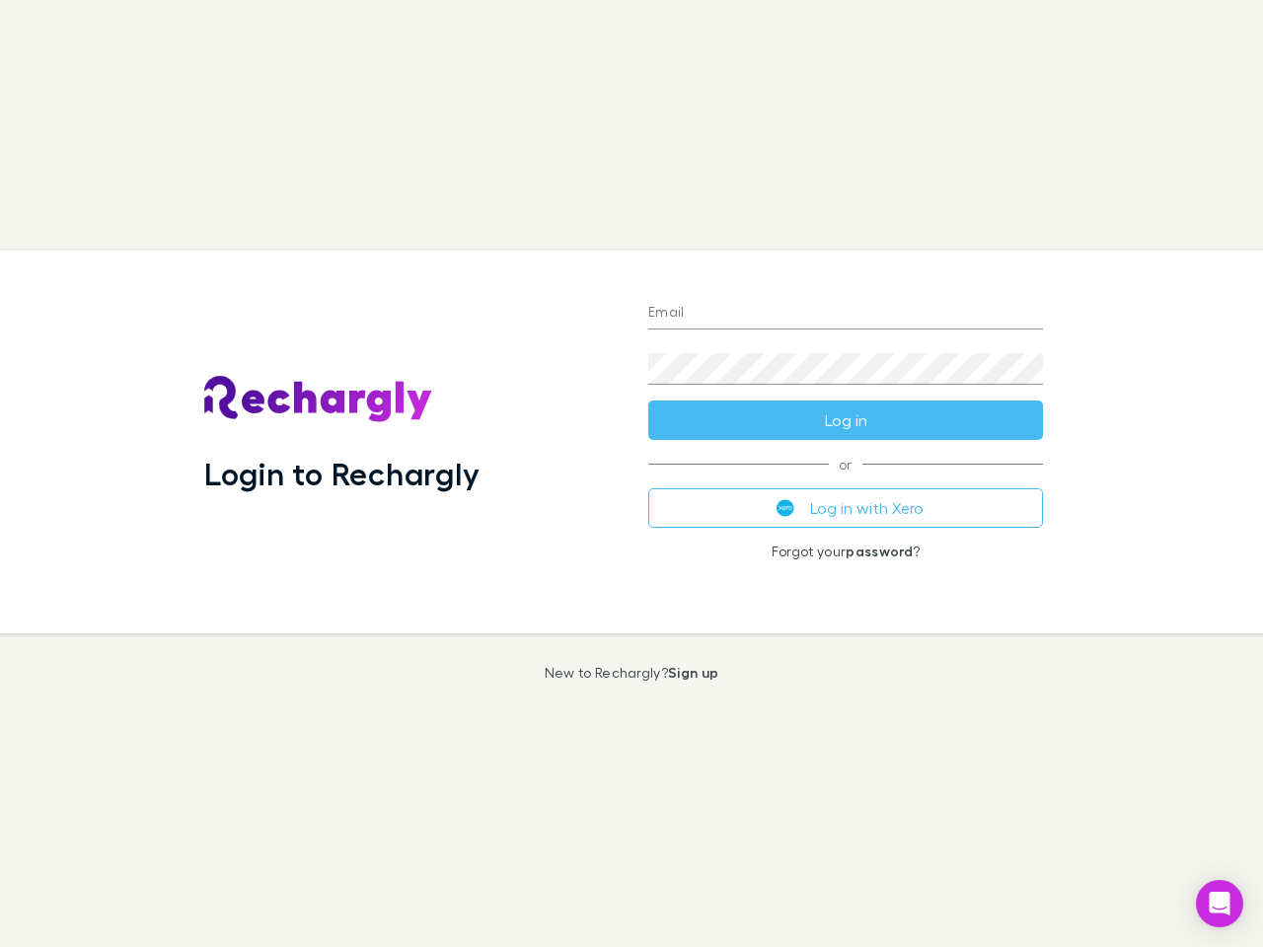
click at [632, 474] on div "Login to Rechargly" at bounding box center [410, 442] width 444 height 383
click at [846, 314] on input "Email" at bounding box center [845, 314] width 395 height 32
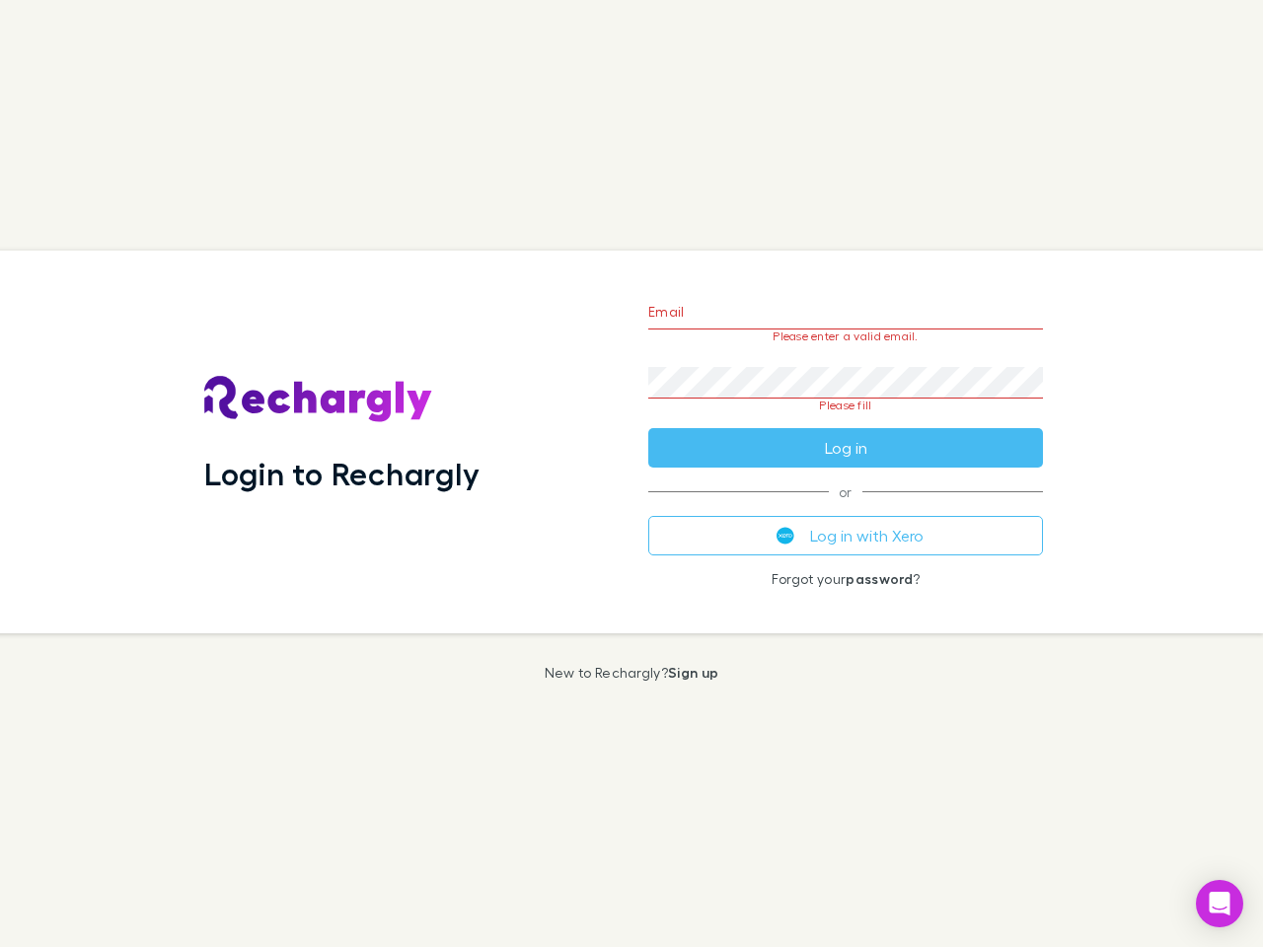
click at [846, 420] on form "Email Please enter a valid email. Password Please fill Log in" at bounding box center [845, 375] width 395 height 186
click at [846, 508] on div "Email Please enter a valid email. Password Please fill Log in or Log in with Xe…" at bounding box center [846, 442] width 426 height 383
click at [1220, 904] on icon "Open Intercom Messenger" at bounding box center [1220, 904] width 21 height 24
